Goal: Task Accomplishment & Management: Use online tool/utility

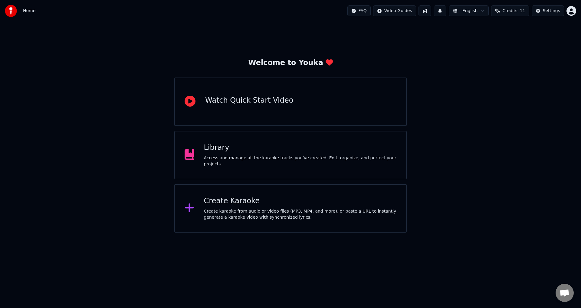
click at [263, 204] on div "Create Karaoke" at bounding box center [300, 201] width 193 height 10
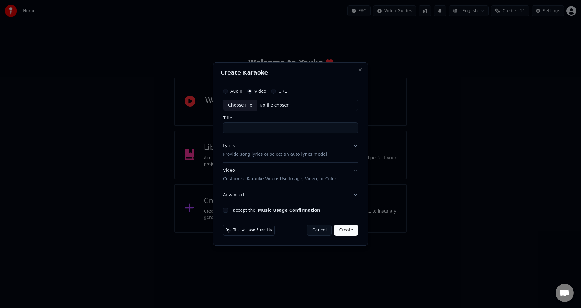
click at [247, 107] on div "Choose File" at bounding box center [241, 105] width 34 height 11
type input "**********"
click at [303, 158] on button "Lyrics Provide song lyrics or select an auto lyrics model" at bounding box center [290, 150] width 137 height 24
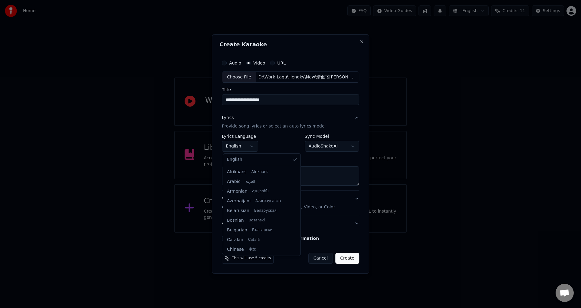
click at [258, 147] on body "**********" at bounding box center [290, 116] width 581 height 233
select select "**"
click at [234, 159] on button "Paste" at bounding box center [234, 159] width 24 height 10
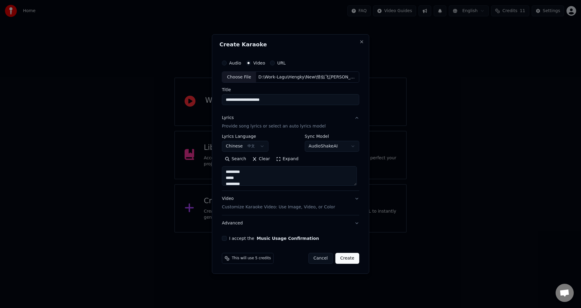
click at [227, 239] on button "I accept the Music Usage Confirmation" at bounding box center [224, 238] width 5 height 5
type textarea "**********"
click at [349, 257] on button "Create" at bounding box center [348, 258] width 24 height 11
select select "**"
type textarea "**********"
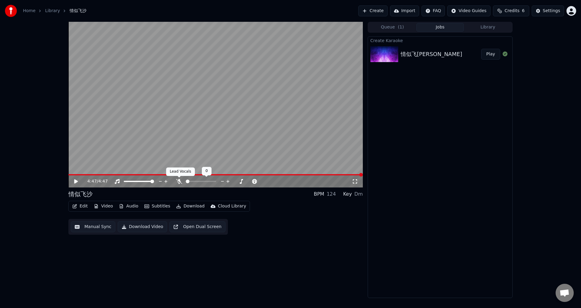
click at [178, 179] on icon at bounding box center [179, 181] width 6 height 5
click at [86, 208] on button "Edit" at bounding box center [80, 206] width 20 height 8
click at [84, 226] on button "Manual Sync" at bounding box center [93, 226] width 45 height 11
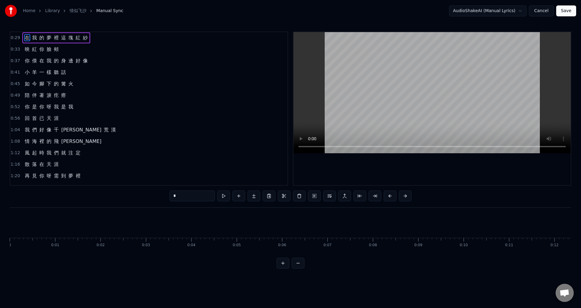
click at [14, 39] on span "0:29" at bounding box center [15, 38] width 9 height 6
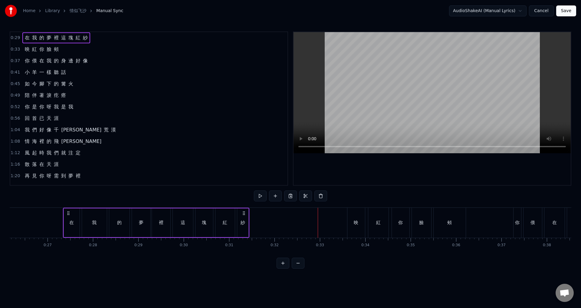
scroll to position [0, 1184]
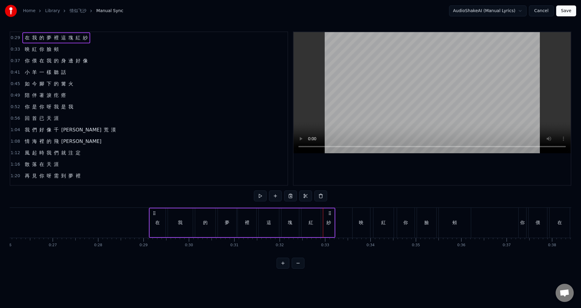
drag, startPoint x: 45, startPoint y: 213, endPoint x: 154, endPoint y: 215, distance: 108.7
click at [154, 215] on icon at bounding box center [154, 213] width 5 height 5
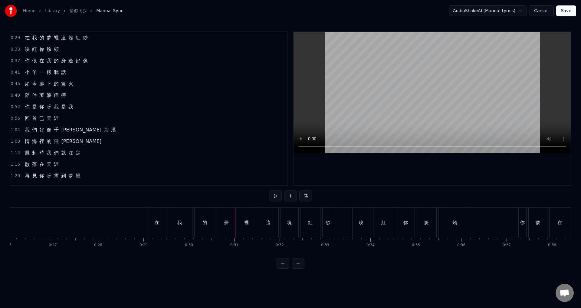
click at [9, 39] on div "Home Library 情似飞沙 Manual Sync AudioShakeAI (Manual Lyrics) Cancel Save 0:29 在 我…" at bounding box center [290, 134] width 581 height 269
click at [10, 38] on div "0:29 在 我 的 夢 裡 這 塊 紅 紗 0:33 映 紅 你 臉 頰 0:37 你 偎 在 我 的 身 邊 好 像 0:41 小 羊 一 樣 聽 話 0…" at bounding box center [149, 108] width 279 height 154
click at [13, 39] on span "0:29" at bounding box center [15, 38] width 9 height 6
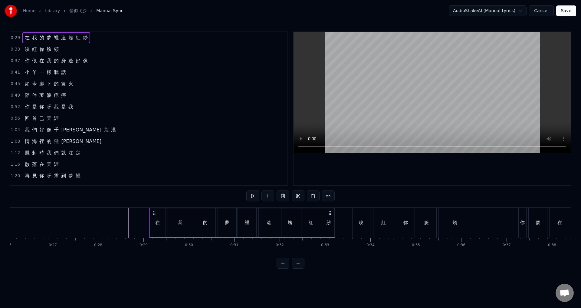
click at [16, 38] on span "0:29" at bounding box center [15, 38] width 9 height 6
click at [153, 213] on circle at bounding box center [153, 213] width 0 height 0
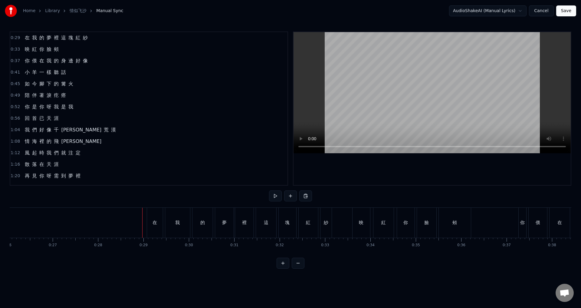
click at [13, 48] on span "0:33" at bounding box center [15, 49] width 9 height 6
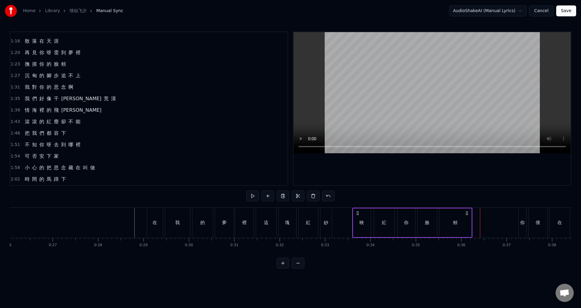
scroll to position [134, 0]
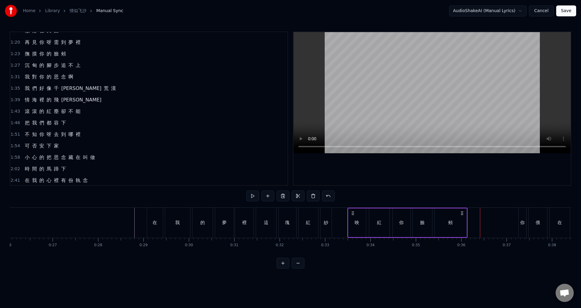
drag, startPoint x: 358, startPoint y: 212, endPoint x: 353, endPoint y: 212, distance: 4.8
click at [353, 212] on circle at bounding box center [353, 211] width 0 height 0
click at [296, 269] on button at bounding box center [298, 263] width 13 height 11
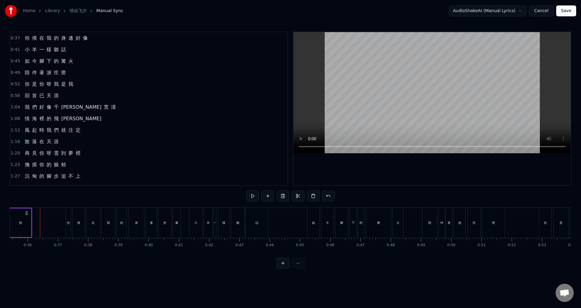
scroll to position [0, 0]
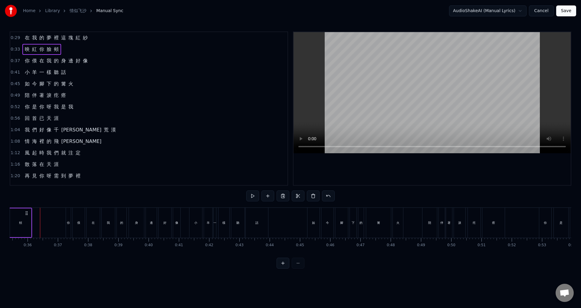
click at [15, 51] on span "0:33" at bounding box center [15, 49] width 9 height 6
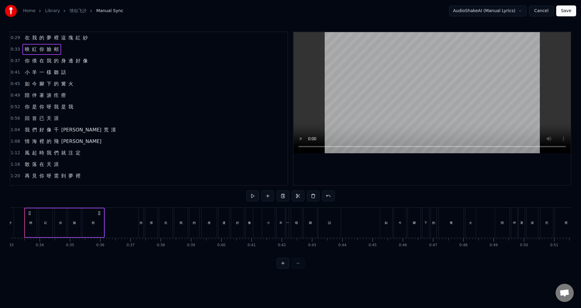
scroll to position [0, 984]
click at [14, 61] on span "0:37" at bounding box center [15, 61] width 9 height 6
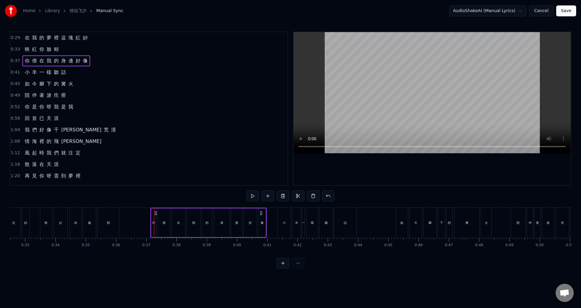
drag, startPoint x: 160, startPoint y: 213, endPoint x: 156, endPoint y: 213, distance: 3.6
click at [156, 213] on icon at bounding box center [156, 213] width 5 height 5
click at [16, 70] on span "0:41" at bounding box center [15, 72] width 9 height 6
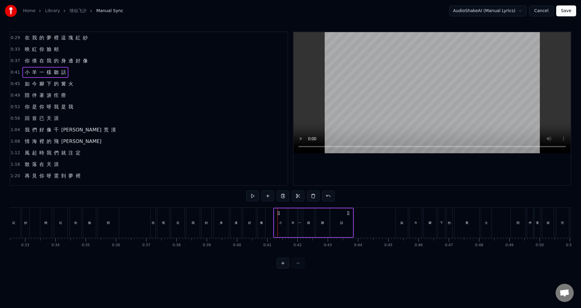
drag, startPoint x: 283, startPoint y: 213, endPoint x: 279, endPoint y: 212, distance: 4.3
click at [279, 212] on icon at bounding box center [279, 213] width 5 height 5
click at [16, 83] on span "0:45" at bounding box center [15, 84] width 9 height 6
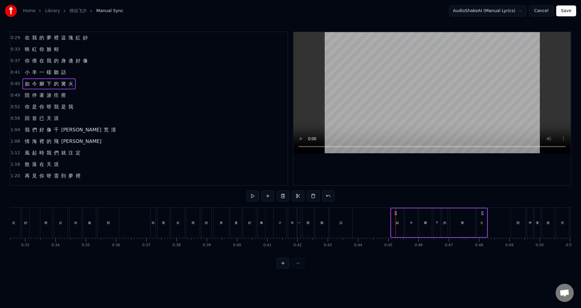
drag, startPoint x: 402, startPoint y: 211, endPoint x: 396, endPoint y: 211, distance: 5.1
click at [396, 211] on circle at bounding box center [396, 211] width 0 height 0
click at [14, 94] on span "0:49" at bounding box center [15, 95] width 9 height 6
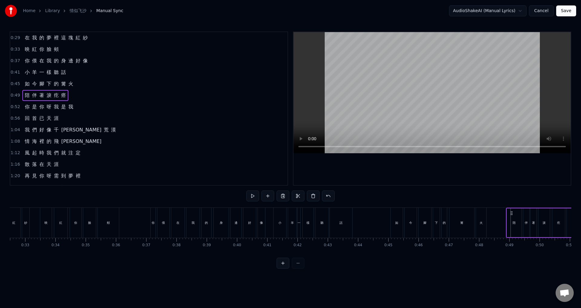
drag, startPoint x: 516, startPoint y: 214, endPoint x: 512, endPoint y: 214, distance: 4.5
click at [512, 214] on icon at bounding box center [511, 213] width 5 height 5
click at [15, 107] on span "0:52" at bounding box center [15, 107] width 9 height 6
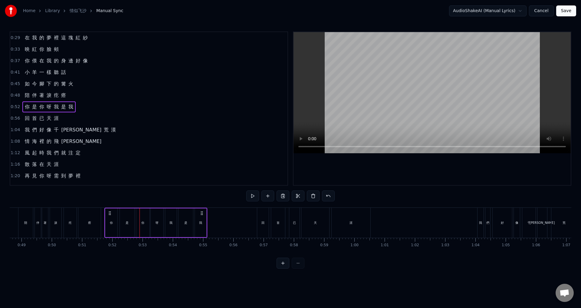
scroll to position [0, 1471]
drag, startPoint x: 104, startPoint y: 212, endPoint x: 140, endPoint y: 217, distance: 37.0
click at [140, 217] on div "你 是 你 呀 我 是 我" at bounding box center [186, 223] width 103 height 30
click at [12, 118] on span "0:56" at bounding box center [15, 118] width 9 height 6
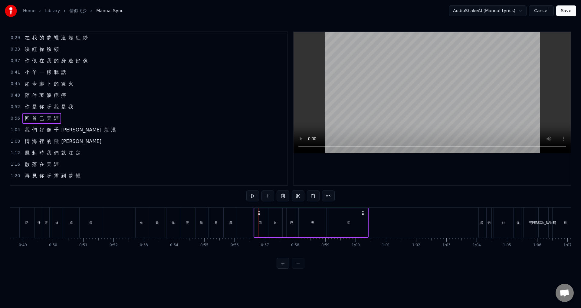
drag, startPoint x: 264, startPoint y: 212, endPoint x: 259, endPoint y: 211, distance: 4.6
click at [259, 211] on icon at bounding box center [259, 213] width 5 height 5
click at [13, 131] on span "1:04" at bounding box center [15, 130] width 9 height 6
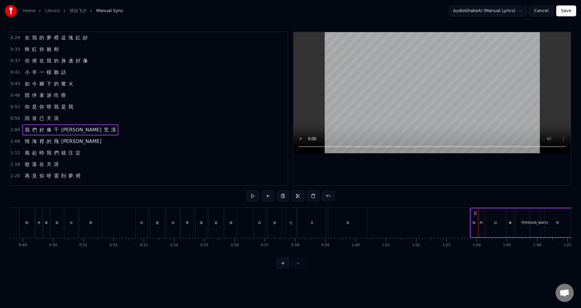
drag, startPoint x: 483, startPoint y: 213, endPoint x: 474, endPoint y: 213, distance: 8.8
click at [475, 213] on icon at bounding box center [475, 213] width 5 height 5
click at [17, 141] on span "1:08" at bounding box center [15, 141] width 9 height 6
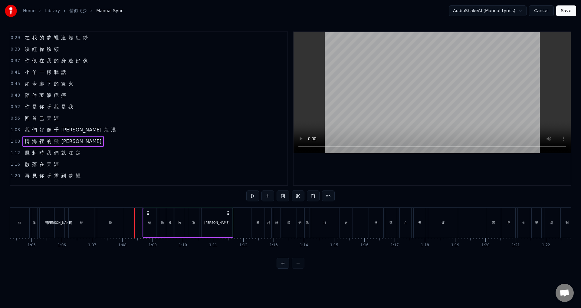
scroll to position [0, 1946]
drag, startPoint x: 45, startPoint y: 212, endPoint x: 136, endPoint y: 220, distance: 91.5
click at [136, 220] on div "情 海 裡 的 飛 沙" at bounding box center [176, 223] width 91 height 30
click at [14, 155] on span "1:12" at bounding box center [15, 153] width 9 height 6
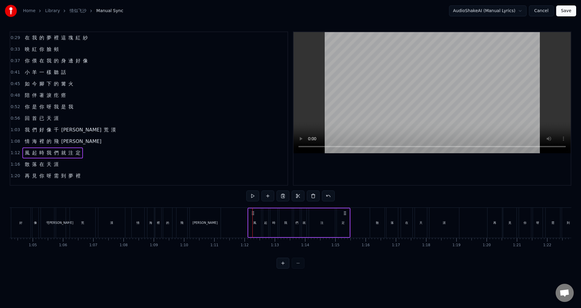
drag, startPoint x: 257, startPoint y: 211, endPoint x: 252, endPoint y: 211, distance: 4.9
click at [252, 211] on icon at bounding box center [253, 213] width 5 height 5
click at [12, 163] on span "1:16" at bounding box center [15, 164] width 9 height 6
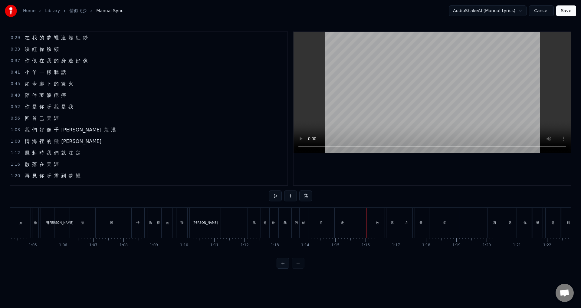
click at [374, 212] on div "散" at bounding box center [377, 223] width 15 height 30
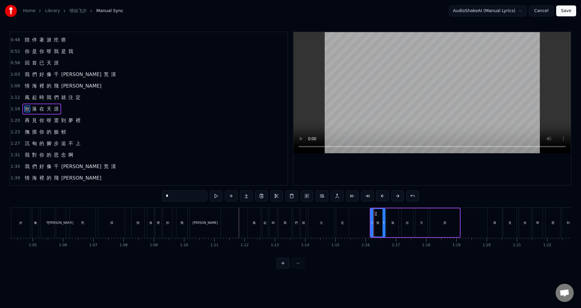
scroll to position [56, 0]
click at [13, 105] on div "1:16 散 落 在 天 涯" at bounding box center [148, 109] width 277 height 12
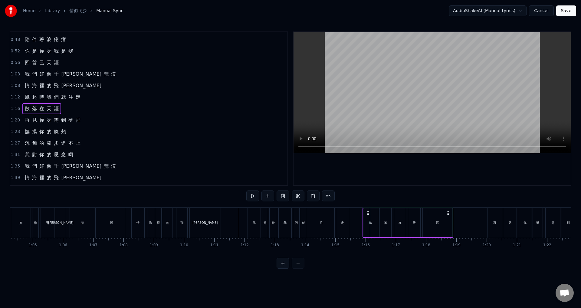
drag, startPoint x: 376, startPoint y: 210, endPoint x: 368, endPoint y: 210, distance: 7.3
click at [368, 210] on div "散 落 在 天 涯" at bounding box center [408, 223] width 91 height 30
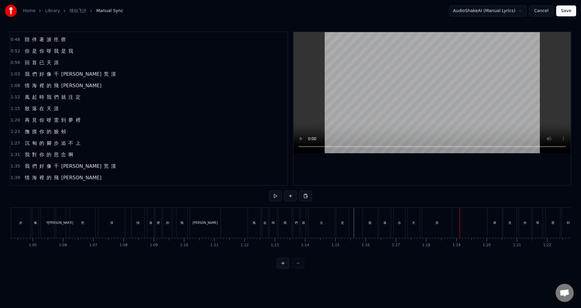
click at [443, 224] on div "涯" at bounding box center [437, 223] width 30 height 30
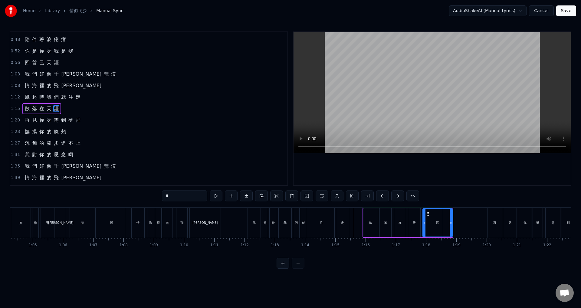
click at [16, 120] on span "1:20" at bounding box center [15, 120] width 9 height 6
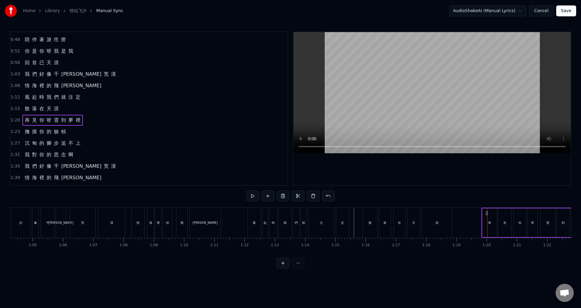
drag, startPoint x: 492, startPoint y: 213, endPoint x: 486, endPoint y: 213, distance: 5.8
click at [486, 213] on icon at bounding box center [487, 213] width 5 height 5
click at [15, 129] on span "1:23" at bounding box center [15, 132] width 9 height 6
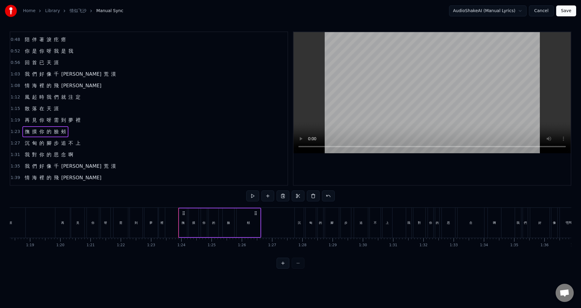
scroll to position [0, 2329]
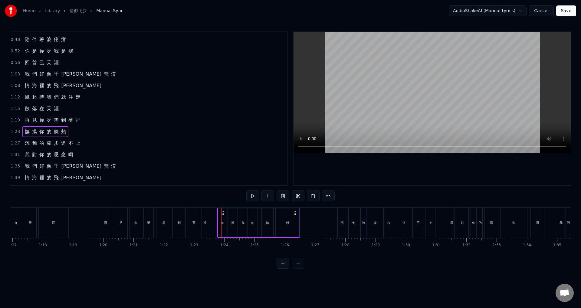
drag, startPoint x: 226, startPoint y: 212, endPoint x: 222, endPoint y: 212, distance: 3.9
click at [222, 212] on icon at bounding box center [222, 213] width 5 height 5
click at [15, 141] on span "1:27" at bounding box center [15, 143] width 9 height 6
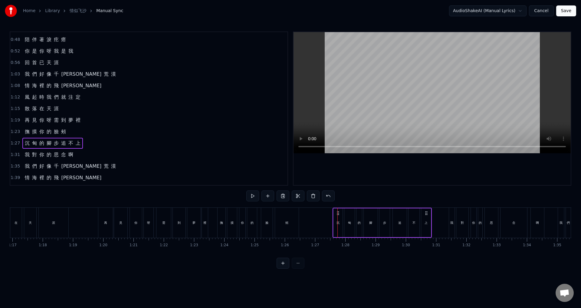
drag, startPoint x: 343, startPoint y: 214, endPoint x: 338, endPoint y: 213, distance: 4.9
click at [338, 213] on icon at bounding box center [338, 213] width 5 height 5
click at [15, 157] on span "1:31" at bounding box center [15, 155] width 9 height 6
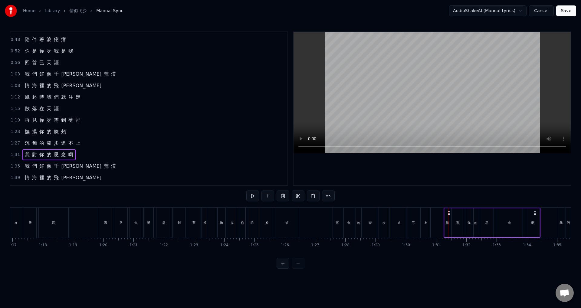
drag, startPoint x: 454, startPoint y: 213, endPoint x: 449, endPoint y: 213, distance: 5.2
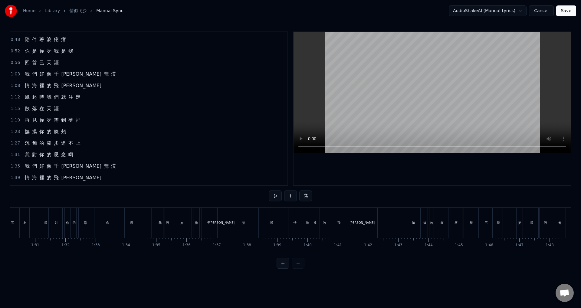
scroll to position [0, 2835]
click at [27, 218] on div "啊" at bounding box center [26, 223] width 13 height 30
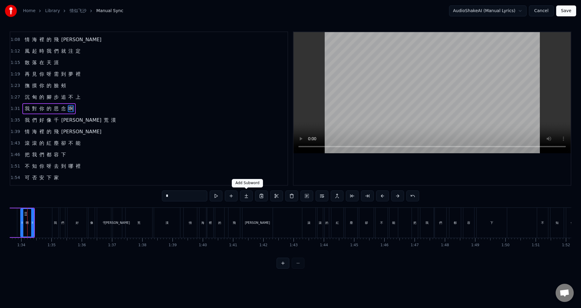
scroll to position [0, 2823]
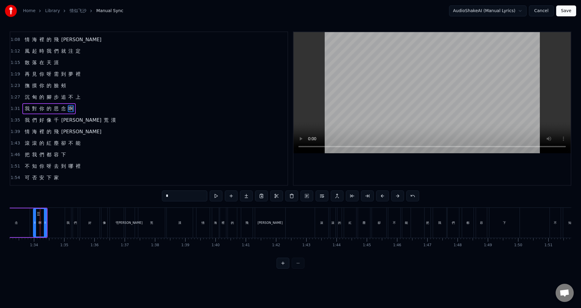
click at [13, 121] on span "1:35" at bounding box center [15, 120] width 9 height 6
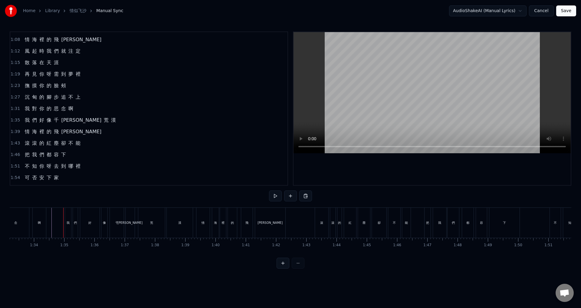
click at [68, 214] on div "我" at bounding box center [68, 223] width 6 height 30
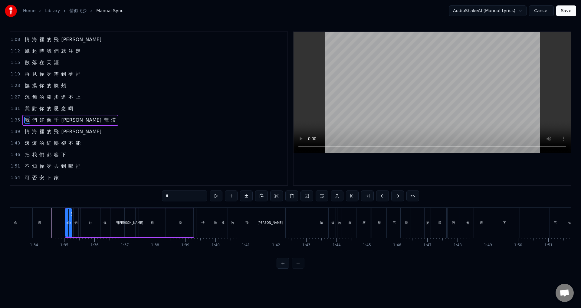
scroll to position [113, 0]
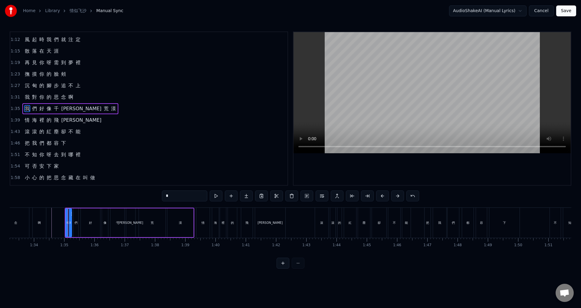
click at [15, 108] on span "1:35" at bounding box center [15, 109] width 9 height 6
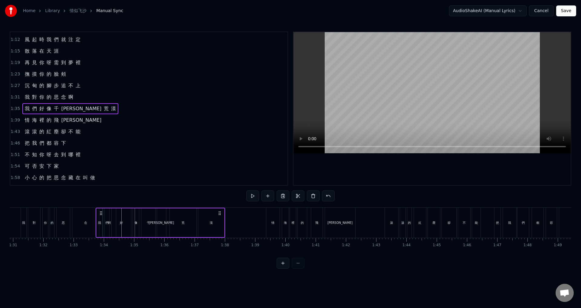
scroll to position [0, 2749]
drag, startPoint x: 69, startPoint y: 214, endPoint x: 135, endPoint y: 216, distance: 66.4
click at [135, 216] on div "我 們 好 像 千 里 荒 漠" at bounding box center [196, 223] width 130 height 30
click at [16, 122] on span "1:39" at bounding box center [15, 120] width 9 height 6
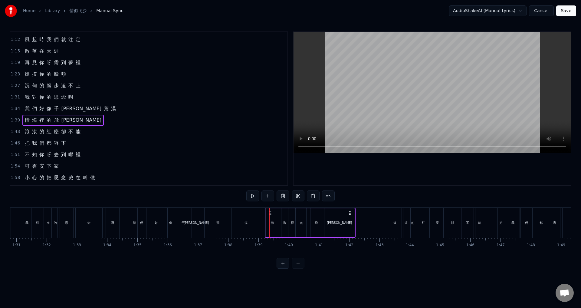
drag, startPoint x: 274, startPoint y: 212, endPoint x: 270, endPoint y: 211, distance: 4.6
click at [270, 211] on icon at bounding box center [270, 213] width 5 height 5
click at [13, 133] on span "1:43" at bounding box center [15, 132] width 9 height 6
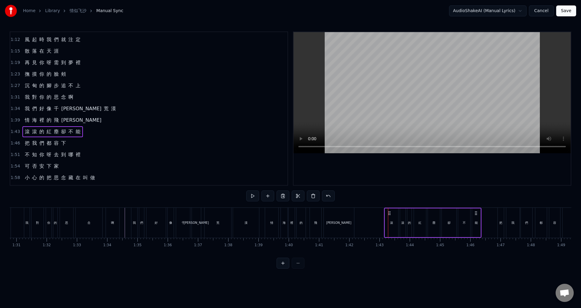
drag, startPoint x: 393, startPoint y: 212, endPoint x: 389, endPoint y: 212, distance: 3.3
click at [389, 212] on icon at bounding box center [389, 213] width 5 height 5
click at [15, 144] on span "1:46" at bounding box center [15, 143] width 9 height 6
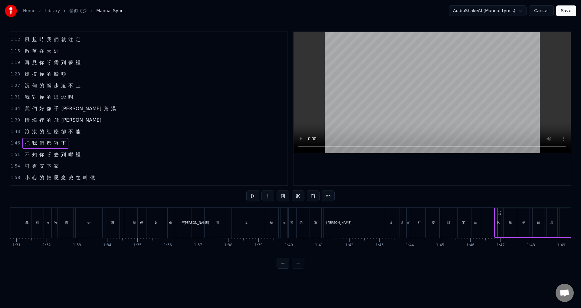
click at [500, 211] on icon at bounding box center [500, 213] width 5 height 5
click at [14, 154] on span "1:51" at bounding box center [15, 155] width 9 height 6
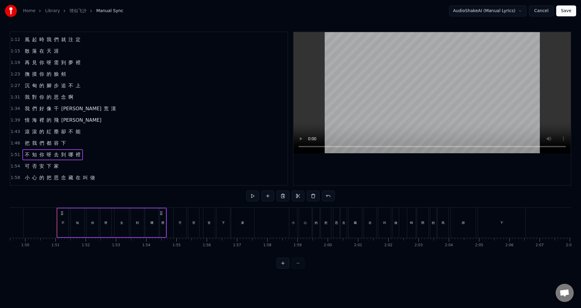
scroll to position [0, 3332]
click at [45, 214] on icon at bounding box center [45, 213] width 5 height 5
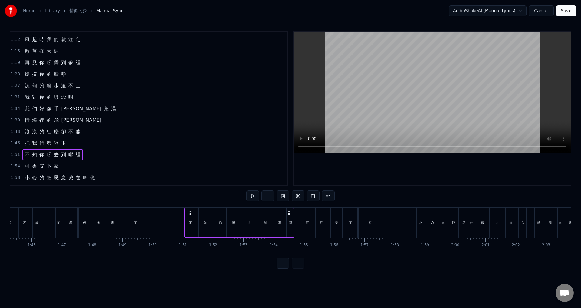
scroll to position [0, 3126]
drag, startPoint x: 251, startPoint y: 212, endPoint x: 248, endPoint y: 212, distance: 3.6
click at [248, 212] on icon at bounding box center [248, 213] width 5 height 5
click at [14, 165] on span "1:54" at bounding box center [15, 166] width 9 height 6
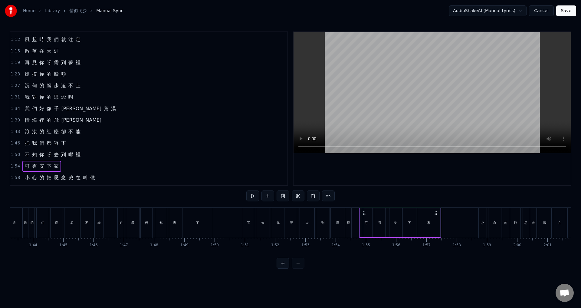
drag, startPoint x: 368, startPoint y: 213, endPoint x: 364, endPoint y: 213, distance: 3.9
click at [364, 213] on icon at bounding box center [364, 213] width 5 height 5
drag, startPoint x: 16, startPoint y: 177, endPoint x: 29, endPoint y: 176, distance: 13.3
click at [16, 178] on span "1:58" at bounding box center [15, 178] width 9 height 6
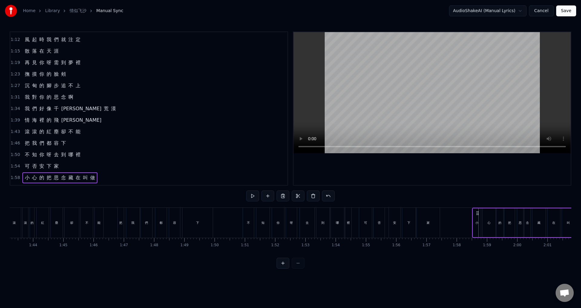
drag, startPoint x: 485, startPoint y: 213, endPoint x: 479, endPoint y: 213, distance: 6.4
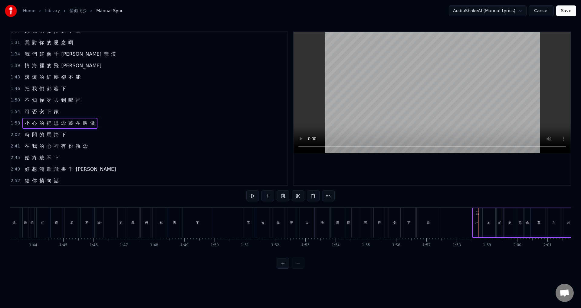
scroll to position [174, 0]
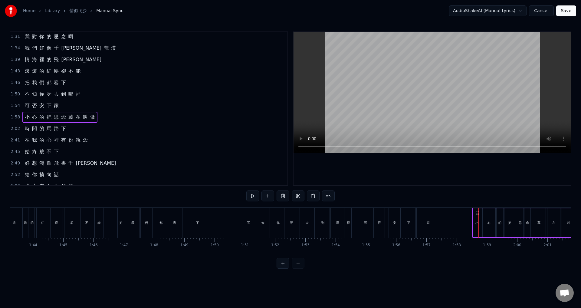
click at [15, 127] on span "2:02" at bounding box center [15, 129] width 9 height 6
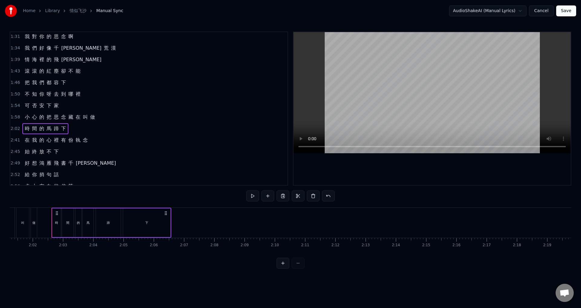
scroll to position [0, 3683]
click at [16, 116] on span "1:58" at bounding box center [15, 117] width 9 height 6
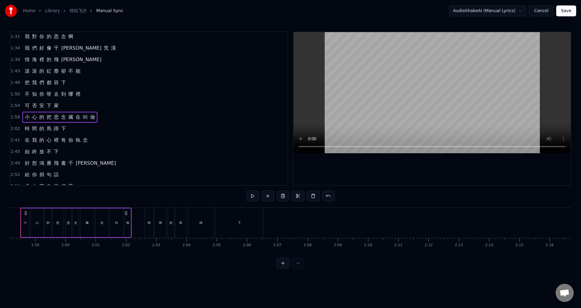
scroll to position [0, 3559]
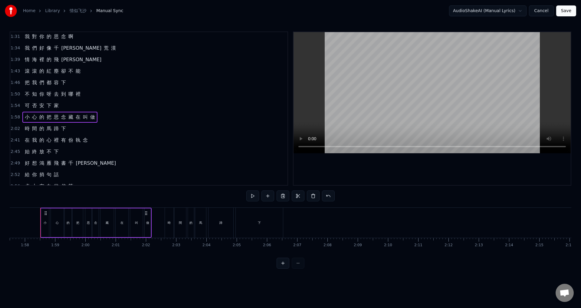
click at [15, 127] on span "2:02" at bounding box center [15, 129] width 9 height 6
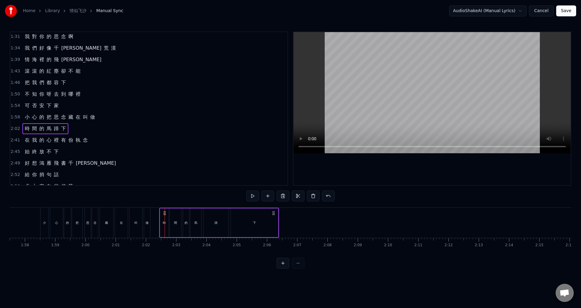
drag, startPoint x: 169, startPoint y: 213, endPoint x: 164, endPoint y: 212, distance: 5.6
click at [164, 212] on icon at bounding box center [164, 213] width 5 height 5
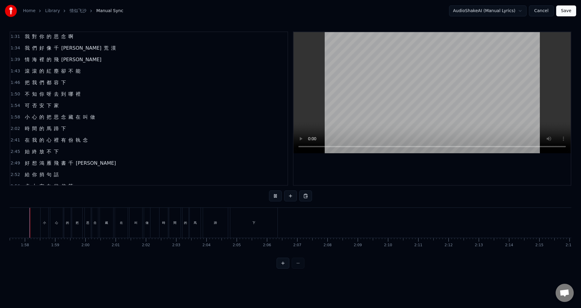
scroll to position [0, 3548]
click at [274, 226] on div "下" at bounding box center [264, 223] width 47 height 30
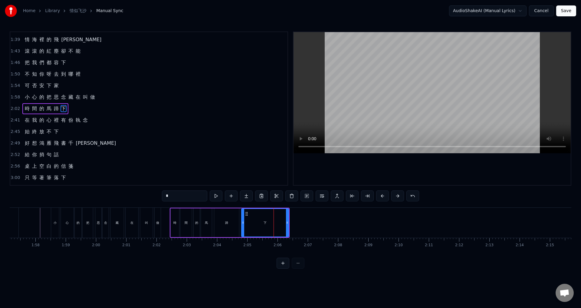
click at [18, 118] on span "2:41" at bounding box center [15, 120] width 9 height 6
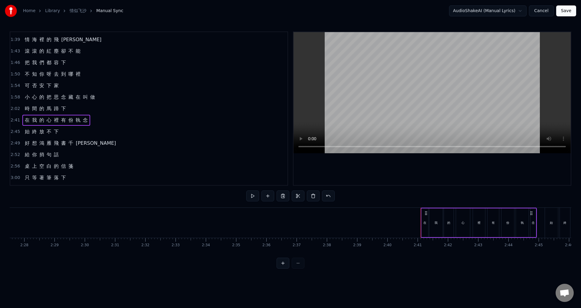
scroll to position [0, 4473]
drag, startPoint x: 421, startPoint y: 212, endPoint x: 416, endPoint y: 212, distance: 4.5
click at [416, 212] on circle at bounding box center [416, 211] width 0 height 0
click at [13, 132] on span "2:45" at bounding box center [15, 132] width 9 height 6
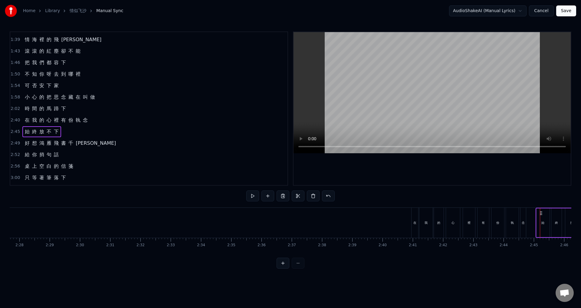
drag, startPoint x: 545, startPoint y: 211, endPoint x: 540, endPoint y: 211, distance: 4.3
click at [14, 142] on span "2:49" at bounding box center [15, 143] width 9 height 6
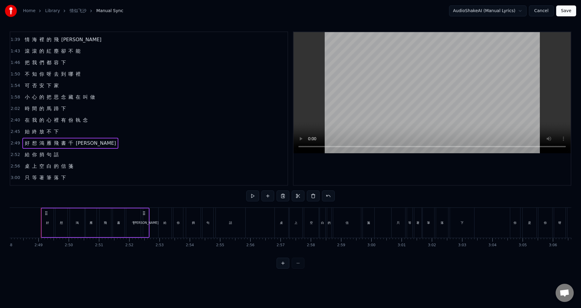
scroll to position [0, 5090]
click at [44, 211] on div "好 想 鴻 雁 飛 書 千 里" at bounding box center [94, 223] width 109 height 30
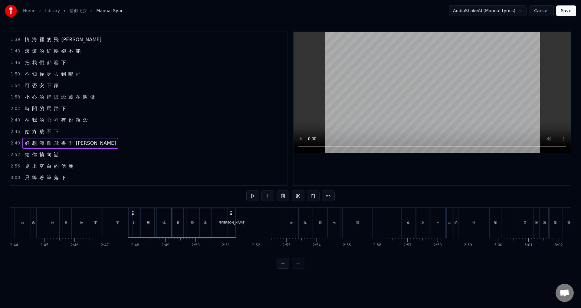
scroll to position [0, 4962]
drag, startPoint x: 45, startPoint y: 211, endPoint x: 166, endPoint y: 218, distance: 121.1
click at [166, 218] on div "好 想 鴻 雁 飛 書 千 里" at bounding box center [215, 223] width 109 height 30
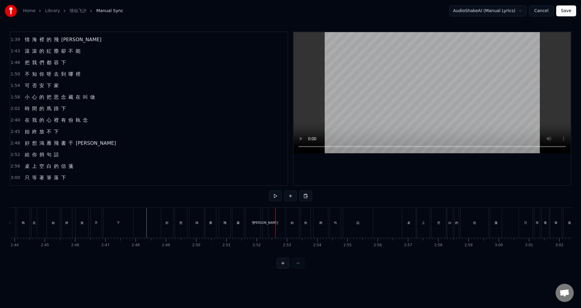
click at [169, 216] on div "好" at bounding box center [167, 223] width 12 height 30
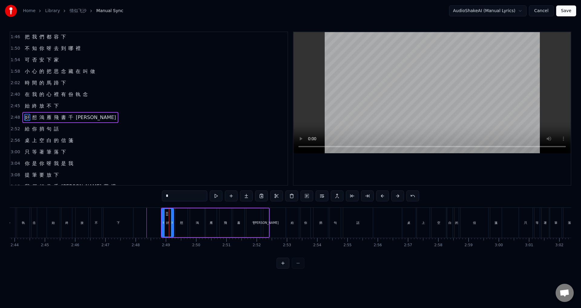
scroll to position [228, 0]
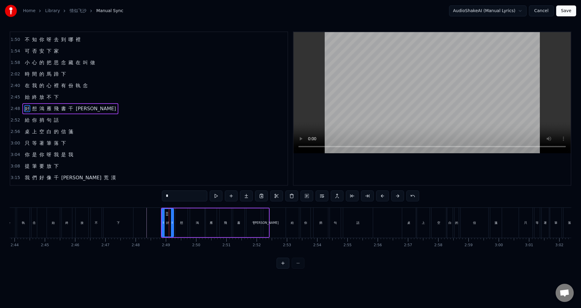
click at [16, 119] on span "2:52" at bounding box center [15, 120] width 9 height 6
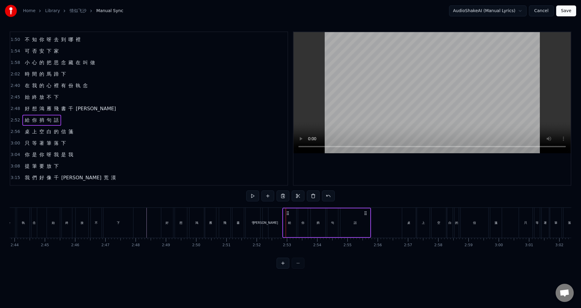
drag, startPoint x: 290, startPoint y: 212, endPoint x: 287, endPoint y: 212, distance: 3.3
click at [287, 212] on circle at bounding box center [287, 211] width 0 height 0
click at [16, 131] on span "2:56" at bounding box center [15, 132] width 9 height 6
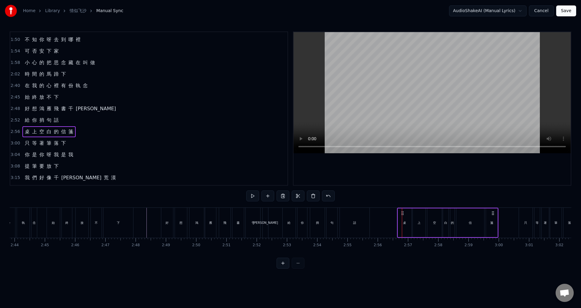
drag, startPoint x: 407, startPoint y: 211, endPoint x: 402, endPoint y: 211, distance: 4.9
click at [19, 141] on div "3:00 只 等 著 筆 落 下" at bounding box center [148, 143] width 277 height 12
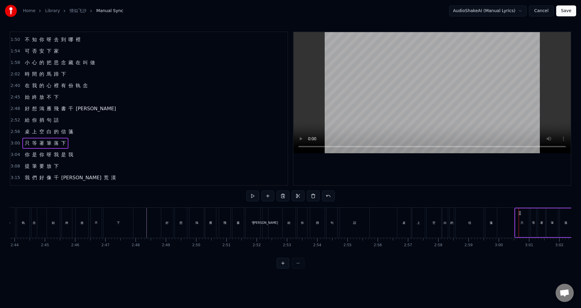
drag, startPoint x: 523, startPoint y: 212, endPoint x: 519, endPoint y: 212, distance: 4.3
click at [14, 155] on span "3:04" at bounding box center [15, 155] width 9 height 6
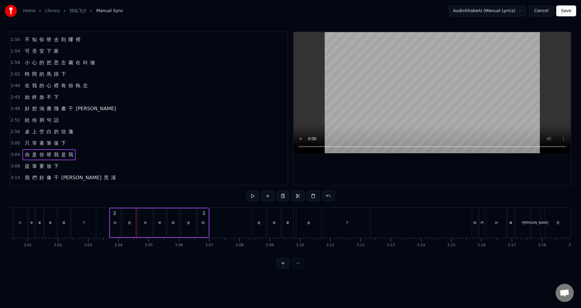
scroll to position [0, 5457]
drag, startPoint x: 44, startPoint y: 211, endPoint x: 144, endPoint y: 221, distance: 100.1
click at [144, 221] on div "你 是 你 呀 我 是 我" at bounding box center [190, 223] width 101 height 30
click at [16, 167] on span "3:08" at bounding box center [15, 166] width 9 height 6
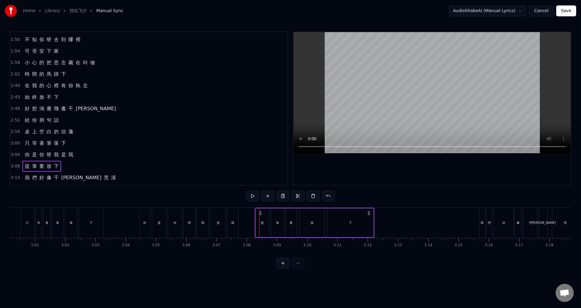
drag, startPoint x: 265, startPoint y: 213, endPoint x: 261, endPoint y: 212, distance: 4.6
click at [261, 212] on icon at bounding box center [260, 213] width 5 height 5
click at [17, 176] on span "3:15" at bounding box center [15, 178] width 9 height 6
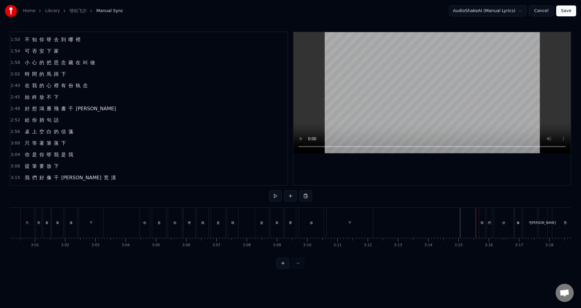
click at [483, 222] on div "我" at bounding box center [482, 222] width 3 height 5
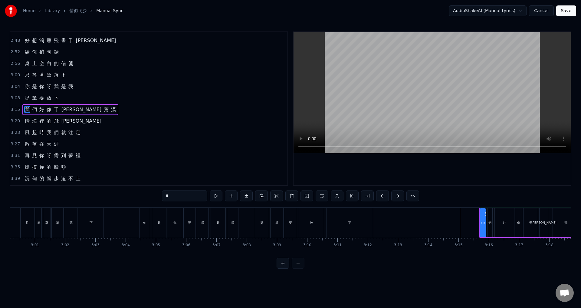
scroll to position [297, 0]
click at [17, 108] on span "3:15" at bounding box center [15, 109] width 9 height 6
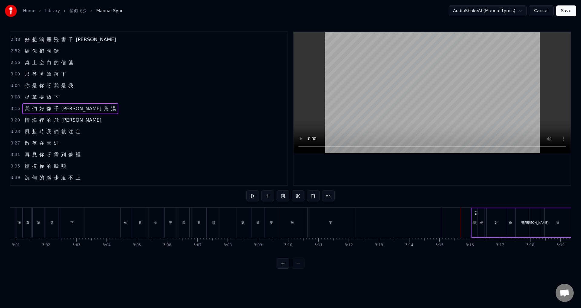
scroll to position [0, 5480]
drag, startPoint x: 484, startPoint y: 214, endPoint x: 457, endPoint y: 214, distance: 26.3
click at [457, 214] on icon at bounding box center [458, 213] width 5 height 5
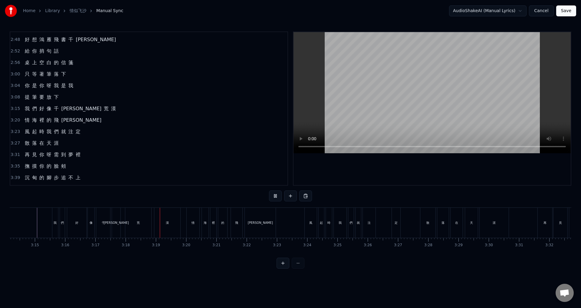
scroll to position [0, 5985]
click at [58, 225] on div "漠" at bounding box center [63, 223] width 26 height 30
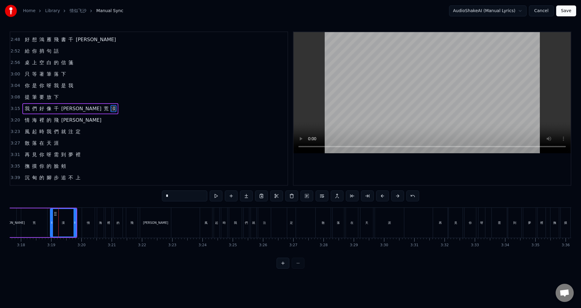
click at [13, 121] on span "3:20" at bounding box center [15, 120] width 9 height 6
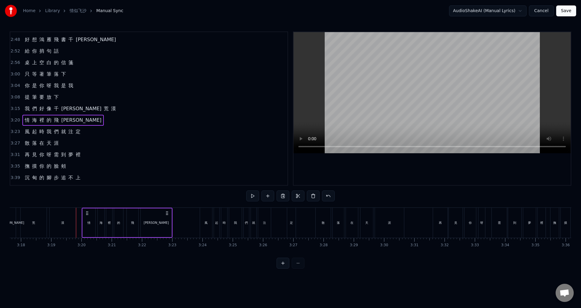
click at [87, 213] on icon at bounding box center [87, 213] width 5 height 5
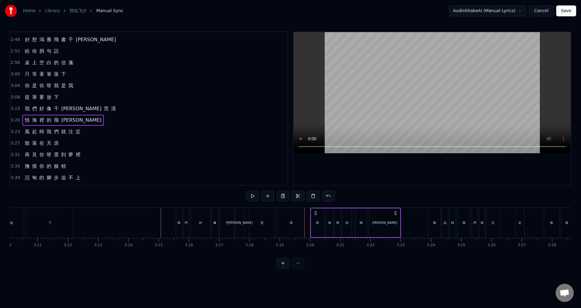
scroll to position [0, 5752]
drag, startPoint x: 319, startPoint y: 211, endPoint x: 316, endPoint y: 211, distance: 3.4
click at [315, 211] on icon at bounding box center [316, 213] width 5 height 5
click at [17, 132] on span "3:23" at bounding box center [15, 132] width 9 height 6
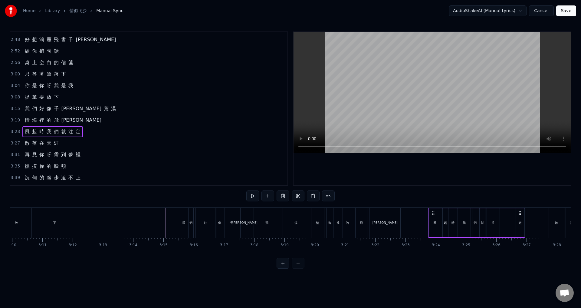
drag, startPoint x: 439, startPoint y: 211, endPoint x: 433, endPoint y: 210, distance: 5.2
click at [16, 144] on span "3:27" at bounding box center [15, 143] width 9 height 6
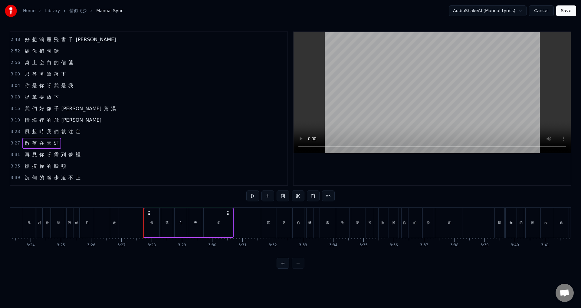
scroll to position [0, 6129]
drag, startPoint x: 177, startPoint y: 213, endPoint x: 170, endPoint y: 212, distance: 6.7
click at [170, 212] on icon at bounding box center [171, 213] width 5 height 5
click at [16, 153] on span "3:31" at bounding box center [15, 155] width 9 height 6
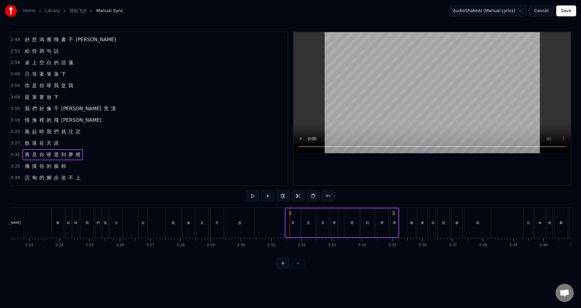
drag, startPoint x: 296, startPoint y: 212, endPoint x: 291, endPoint y: 211, distance: 4.9
click at [291, 211] on icon at bounding box center [290, 213] width 5 height 5
click at [15, 165] on span "3:35" at bounding box center [15, 166] width 9 height 6
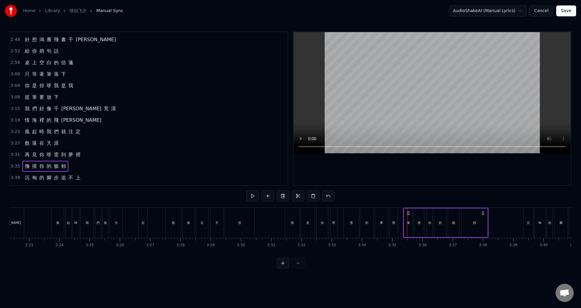
drag, startPoint x: 413, startPoint y: 210, endPoint x: 409, endPoint y: 210, distance: 3.9
click at [409, 210] on div "撫 摸 你 的 臉 頰" at bounding box center [445, 223] width 85 height 30
click at [16, 176] on span "3:39" at bounding box center [15, 178] width 9 height 6
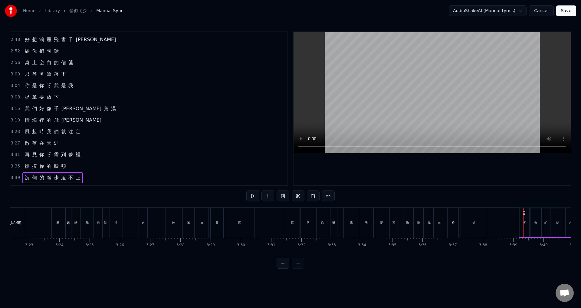
drag, startPoint x: 529, startPoint y: 211, endPoint x: 525, endPoint y: 211, distance: 4.6
click at [525, 211] on icon at bounding box center [524, 213] width 5 height 5
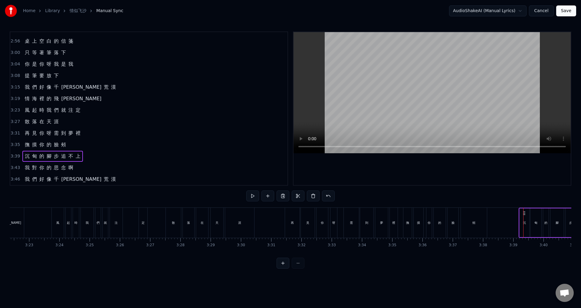
scroll to position [358, 0]
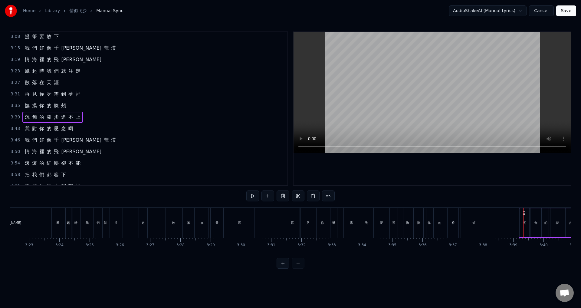
click at [15, 127] on span "3:43" at bounding box center [15, 129] width 9 height 6
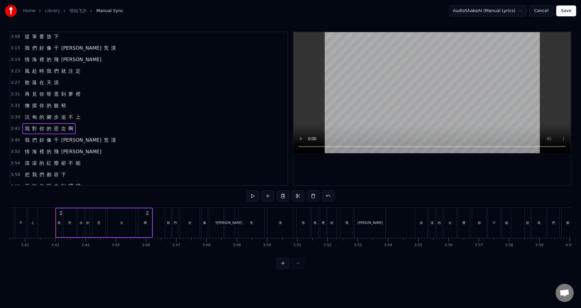
scroll to position [0, 6724]
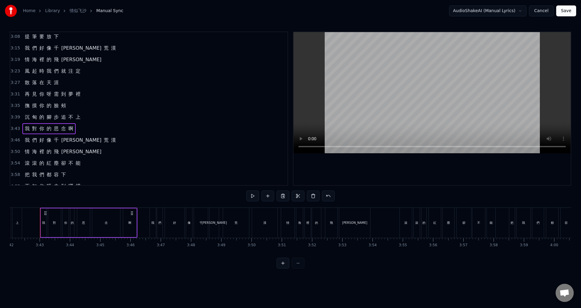
click at [16, 117] on span "3:39" at bounding box center [15, 117] width 9 height 6
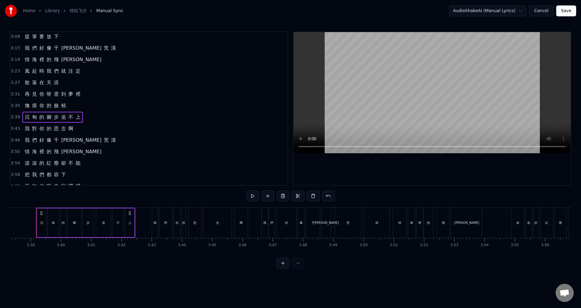
scroll to position [0, 6608]
click at [16, 130] on span "3:43" at bounding box center [15, 129] width 9 height 6
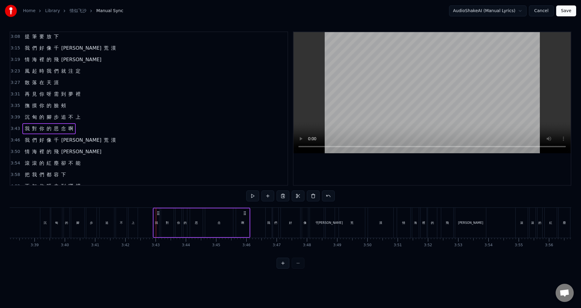
drag, startPoint x: 161, startPoint y: 213, endPoint x: 157, endPoint y: 212, distance: 3.0
click at [157, 212] on icon at bounding box center [158, 213] width 5 height 5
click at [14, 139] on span "3:46" at bounding box center [15, 140] width 9 height 6
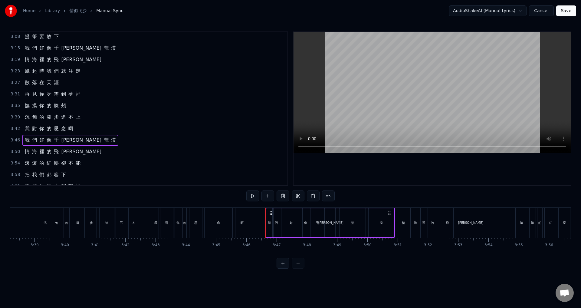
click at [14, 130] on span "3:42" at bounding box center [15, 129] width 9 height 6
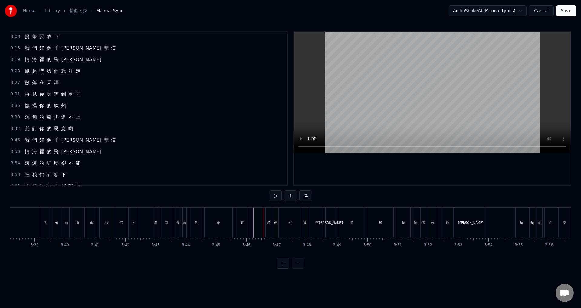
click at [244, 215] on div "啊" at bounding box center [242, 223] width 13 height 30
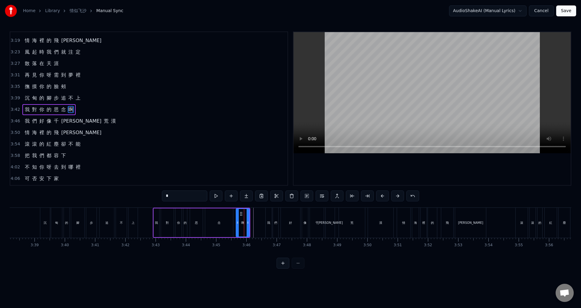
scroll to position [378, 0]
click at [13, 120] on span "3:46" at bounding box center [15, 120] width 9 height 6
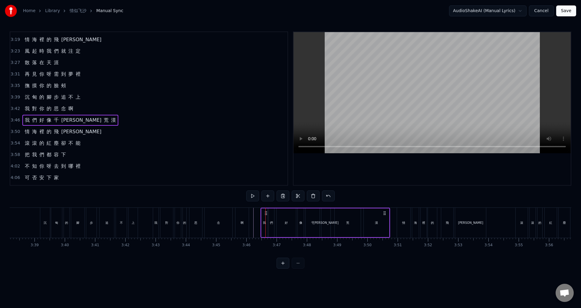
drag, startPoint x: 270, startPoint y: 211, endPoint x: 265, endPoint y: 210, distance: 5.0
click at [265, 210] on div "我 們 好 像 千 里 荒 漠" at bounding box center [326, 223] width 130 height 30
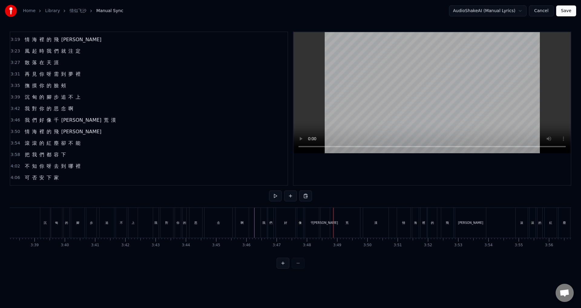
click at [245, 223] on div "啊" at bounding box center [242, 223] width 13 height 30
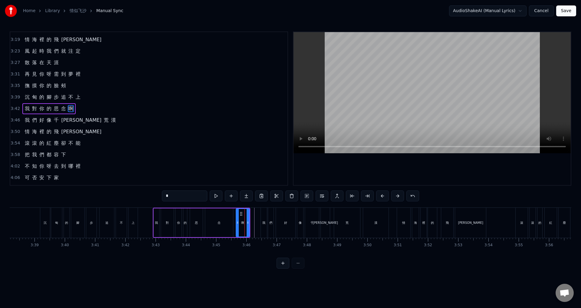
click at [264, 221] on div "我" at bounding box center [264, 222] width 3 height 5
type input "*"
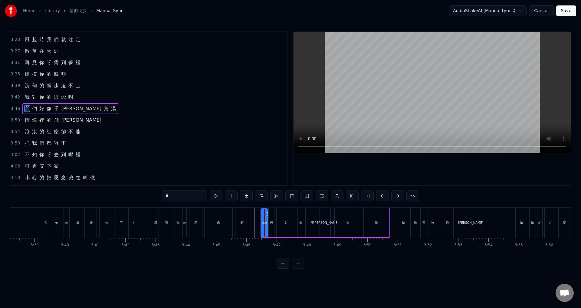
click at [13, 117] on div "3:50 情 海 裡 的 飛 沙" at bounding box center [148, 120] width 277 height 12
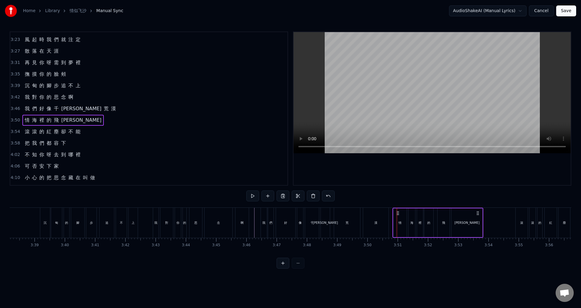
drag, startPoint x: 402, startPoint y: 215, endPoint x: 398, endPoint y: 213, distance: 4.5
click at [398, 213] on icon at bounding box center [398, 213] width 5 height 5
click at [14, 130] on span "3:54" at bounding box center [15, 132] width 9 height 6
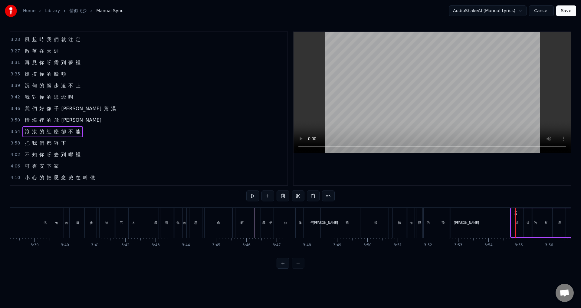
drag, startPoint x: 521, startPoint y: 214, endPoint x: 516, endPoint y: 212, distance: 5.3
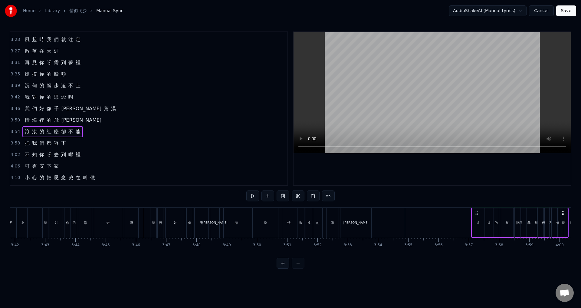
scroll to position [0, 6719]
drag, startPoint x: 515, startPoint y: 212, endPoint x: 405, endPoint y: 221, distance: 110.9
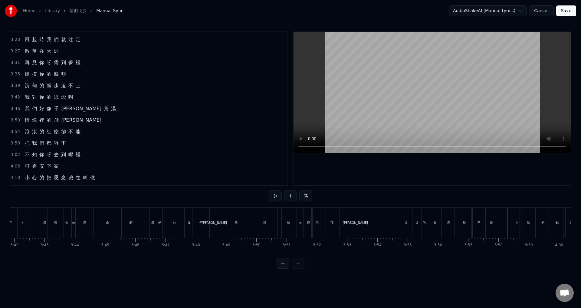
click at [492, 217] on div "能" at bounding box center [492, 223] width 8 height 30
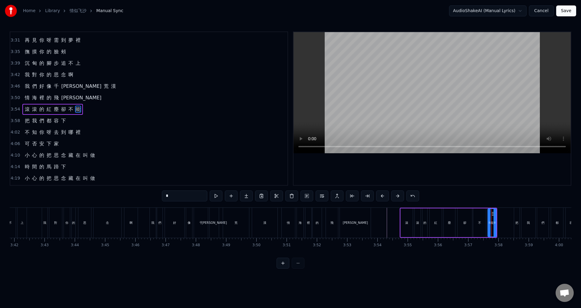
scroll to position [412, 0]
click at [14, 121] on span "3:58" at bounding box center [15, 120] width 9 height 6
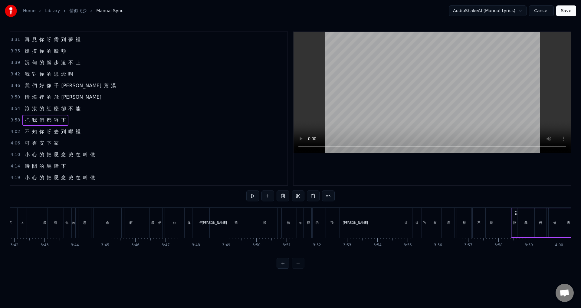
drag, startPoint x: 518, startPoint y: 212, endPoint x: 515, endPoint y: 211, distance: 3.2
click at [515, 211] on icon at bounding box center [516, 213] width 5 height 5
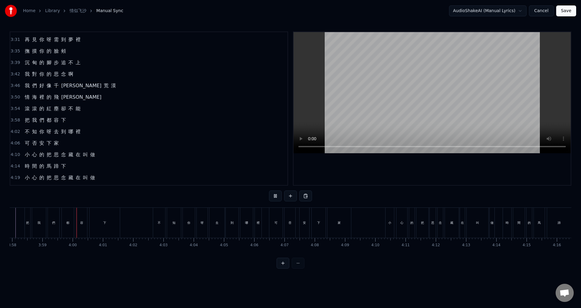
scroll to position [0, 7227]
click at [89, 227] on div "下" at bounding box center [83, 223] width 30 height 30
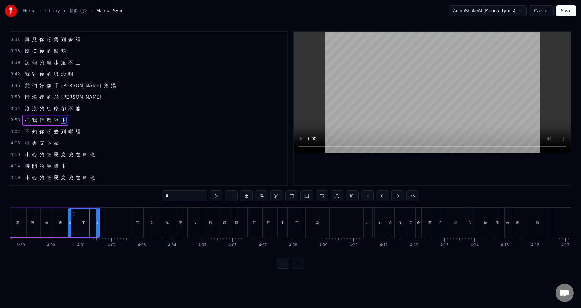
scroll to position [422, 0]
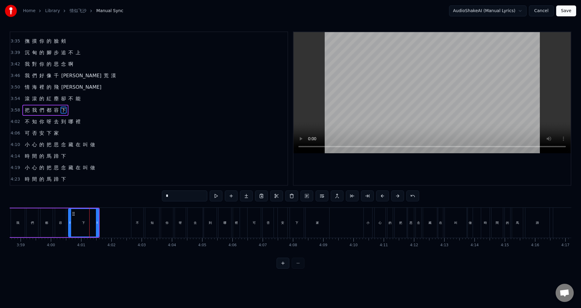
click at [12, 119] on span "4:02" at bounding box center [15, 122] width 9 height 6
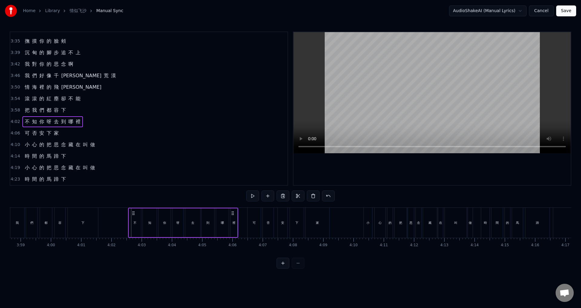
click at [133, 211] on icon at bounding box center [133, 213] width 5 height 5
click at [14, 133] on span "4:06" at bounding box center [15, 133] width 9 height 6
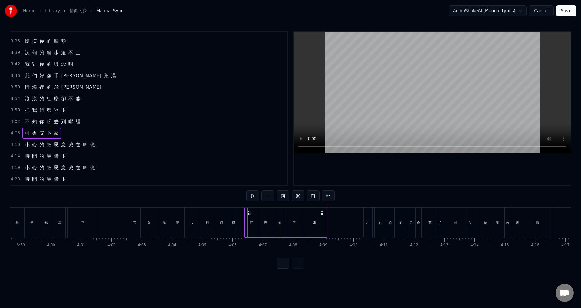
drag, startPoint x: 253, startPoint y: 212, endPoint x: 250, endPoint y: 211, distance: 3.5
click at [250, 211] on icon at bounding box center [249, 213] width 5 height 5
click at [14, 144] on span "4:10" at bounding box center [15, 145] width 9 height 6
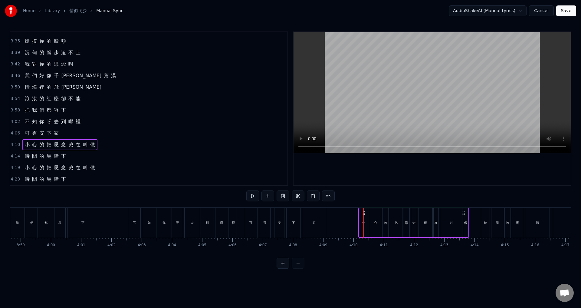
drag, startPoint x: 369, startPoint y: 211, endPoint x: 364, endPoint y: 210, distance: 5.2
click at [364, 211] on icon at bounding box center [364, 213] width 5 height 5
click at [15, 157] on span "4:14" at bounding box center [15, 156] width 9 height 6
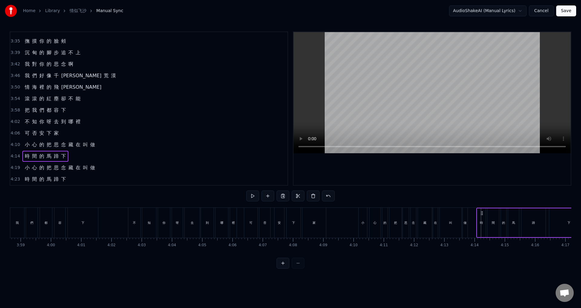
drag, startPoint x: 486, startPoint y: 213, endPoint x: 481, endPoint y: 213, distance: 4.9
click at [13, 168] on span "4:19" at bounding box center [15, 168] width 9 height 6
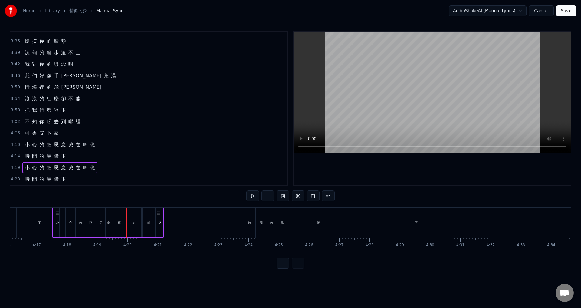
scroll to position [0, 7755]
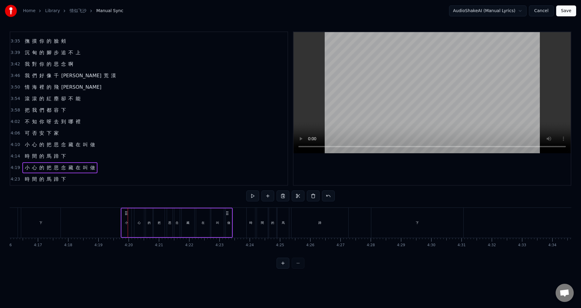
drag, startPoint x: 45, startPoint y: 212, endPoint x: 126, endPoint y: 221, distance: 81.4
click at [126, 221] on div "小 心 的 把 思 念 藏 在 叫 做" at bounding box center [177, 223] width 112 height 30
click at [13, 178] on span "4:23" at bounding box center [15, 179] width 9 height 6
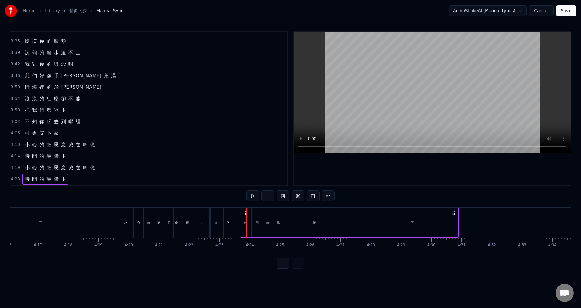
drag, startPoint x: 252, startPoint y: 213, endPoint x: 245, endPoint y: 211, distance: 6.8
click at [245, 211] on icon at bounding box center [246, 213] width 5 height 5
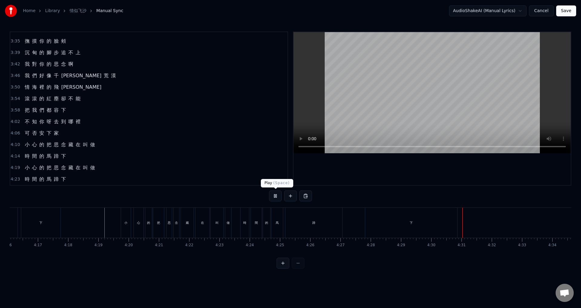
click at [274, 196] on button at bounding box center [275, 195] width 13 height 11
click at [309, 220] on div "蹄" at bounding box center [314, 223] width 57 height 30
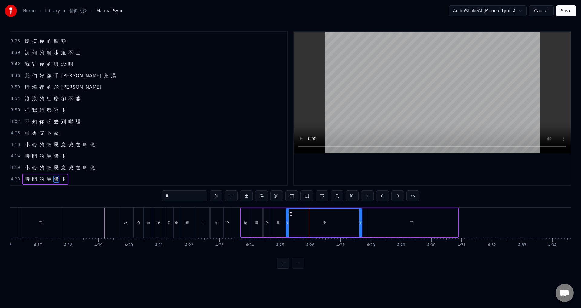
drag, startPoint x: 342, startPoint y: 222, endPoint x: 361, endPoint y: 222, distance: 18.8
click at [361, 222] on icon at bounding box center [360, 222] width 2 height 5
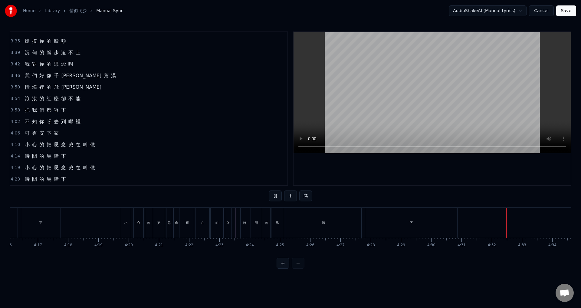
click at [425, 223] on div "下" at bounding box center [412, 223] width 92 height 30
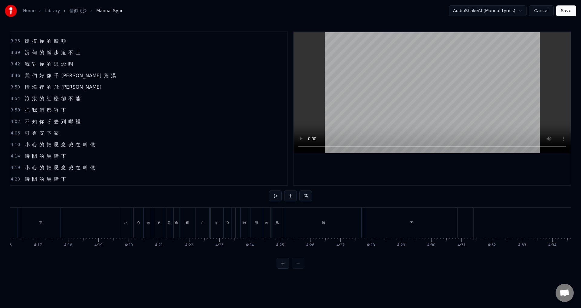
click at [449, 223] on div "下" at bounding box center [412, 223] width 92 height 30
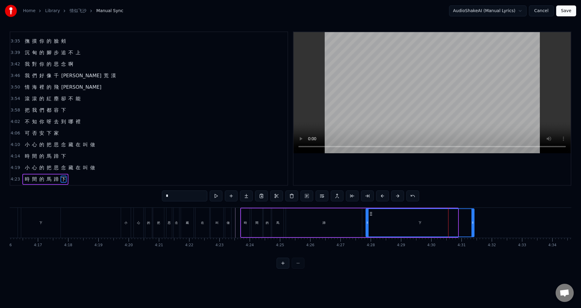
drag, startPoint x: 456, startPoint y: 221, endPoint x: 442, endPoint y: 224, distance: 14.9
click at [473, 222] on icon at bounding box center [473, 222] width 2 height 5
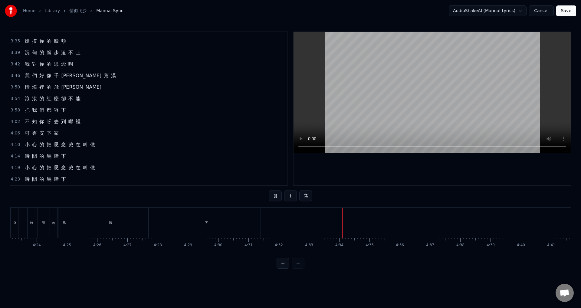
scroll to position [0, 8134]
click at [278, 194] on button at bounding box center [275, 195] width 13 height 11
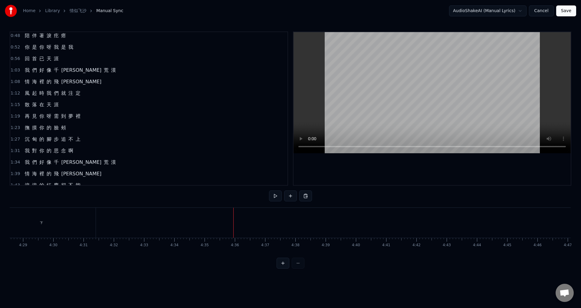
scroll to position [0, 0]
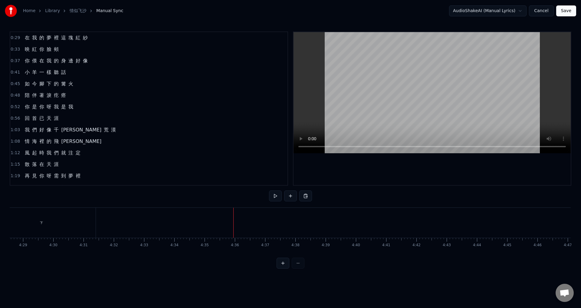
click at [15, 38] on span "0:29" at bounding box center [15, 38] width 9 height 6
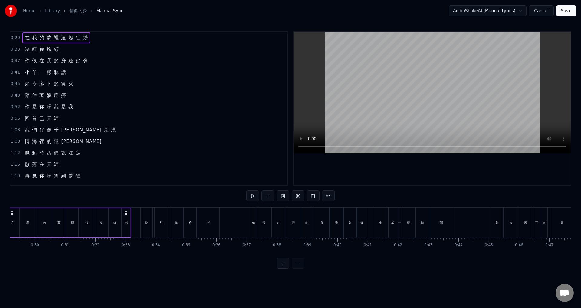
scroll to position [0, 850]
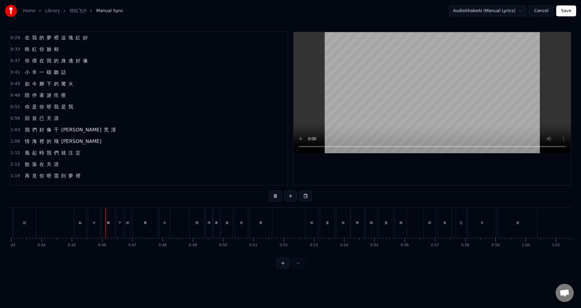
scroll to position [0, 1351]
click at [112, 225] on div "火" at bounding box center [115, 223] width 10 height 30
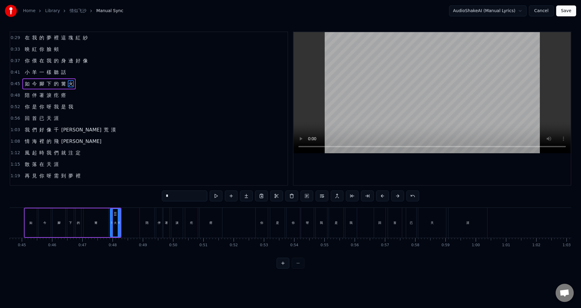
click at [15, 68] on div "0:41 小 羊 一 樣 聽 話" at bounding box center [148, 73] width 277 height 12
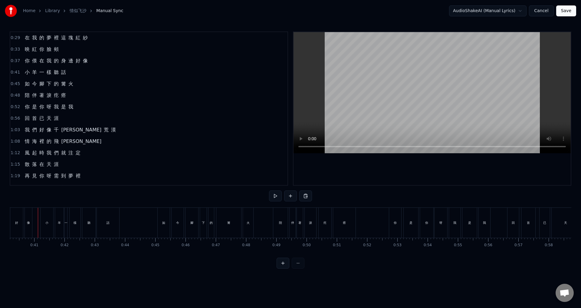
scroll to position [0, 1215]
click at [107, 222] on div "話" at bounding box center [110, 223] width 22 height 30
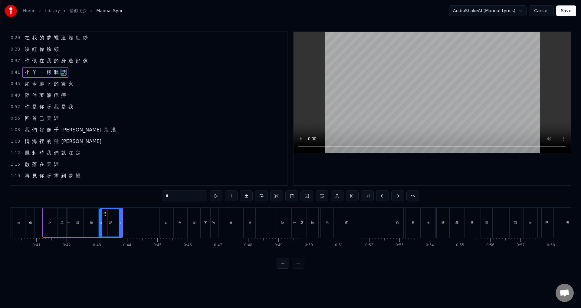
click at [318, 8] on div "Home Library 情似飞沙 Manual Sync AudioShakeAI (Manual Lyrics) Cancel Save" at bounding box center [290, 11] width 581 height 22
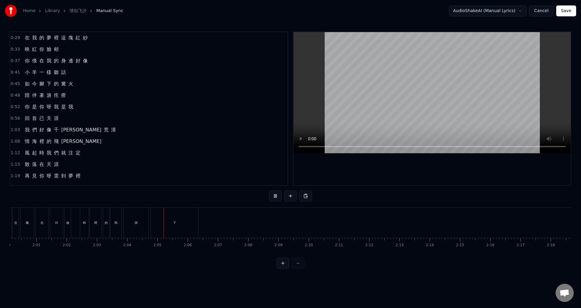
scroll to position [0, 3744]
click at [74, 217] on div "下" at bounding box center [68, 223] width 47 height 30
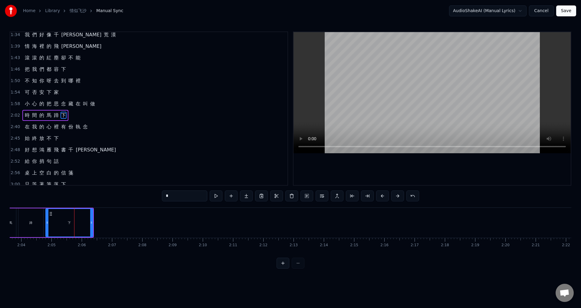
scroll to position [194, 0]
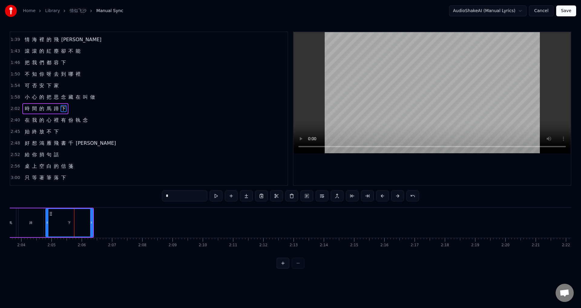
click at [12, 122] on span "2:40" at bounding box center [15, 120] width 9 height 6
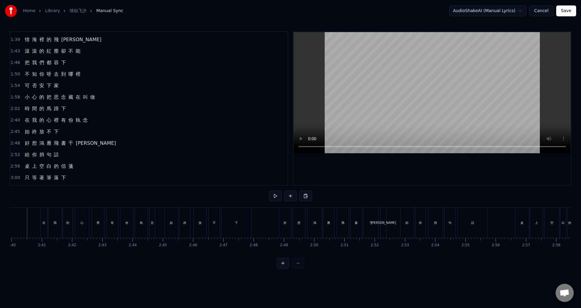
scroll to position [0, 4831]
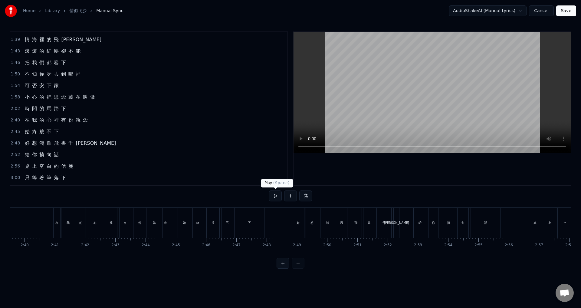
click at [276, 195] on button at bounding box center [275, 195] width 13 height 11
click at [274, 198] on button at bounding box center [275, 195] width 13 height 11
click at [94, 220] on div "哪" at bounding box center [93, 222] width 3 height 5
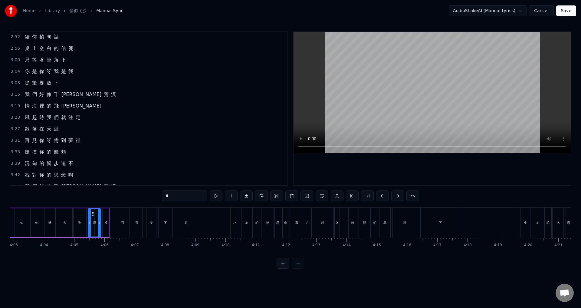
scroll to position [422, 0]
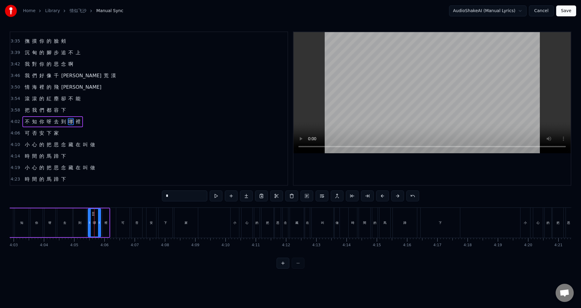
click at [13, 120] on span "4:02" at bounding box center [15, 122] width 9 height 6
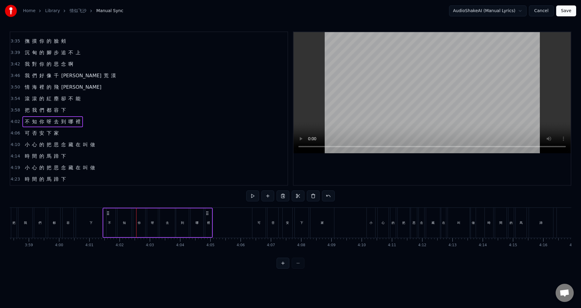
scroll to position [0, 7217]
drag, startPoint x: 45, startPoint y: 213, endPoint x: 139, endPoint y: 219, distance: 94.4
click at [139, 219] on div "不 知 你 呀 去 到 哪 裡" at bounding box center [189, 223] width 110 height 30
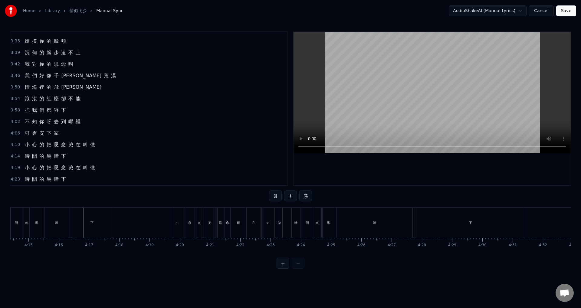
scroll to position [0, 7726]
click at [411, 226] on div "下" at bounding box center [449, 223] width 108 height 30
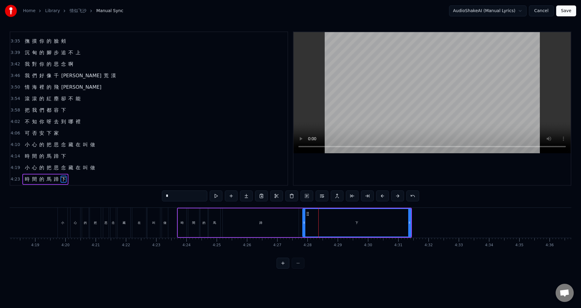
scroll to position [0, 7790]
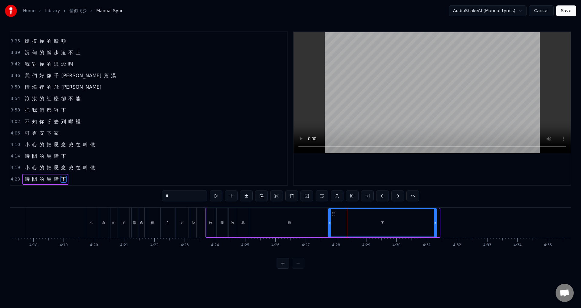
drag, startPoint x: 335, startPoint y: 212, endPoint x: 339, endPoint y: 210, distance: 3.8
click at [333, 211] on icon at bounding box center [333, 213] width 5 height 5
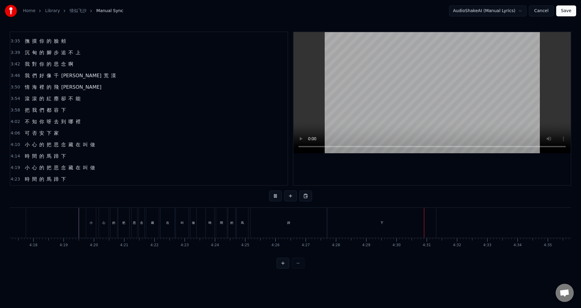
click at [569, 6] on button "Save" at bounding box center [567, 10] width 20 height 11
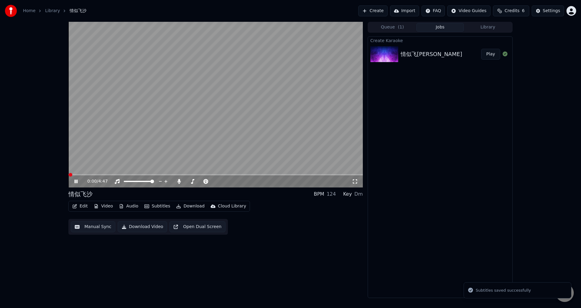
click at [148, 224] on button "Download Video" at bounding box center [142, 226] width 49 height 11
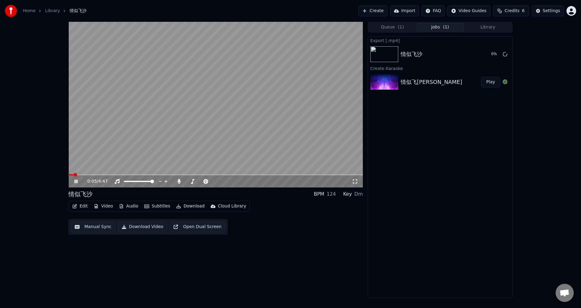
click at [76, 181] on icon at bounding box center [80, 181] width 14 height 5
click at [490, 52] on button "Show" at bounding box center [490, 54] width 22 height 11
